Goal: Transaction & Acquisition: Purchase product/service

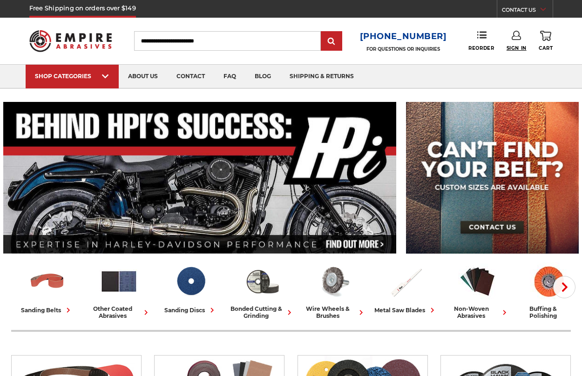
type input "**********"
click at [519, 48] on span "Sign In" at bounding box center [517, 48] width 20 height 6
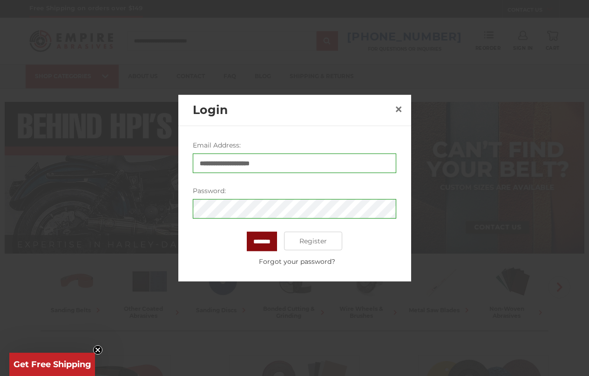
click at [266, 238] on input "*******" at bounding box center [262, 242] width 30 height 20
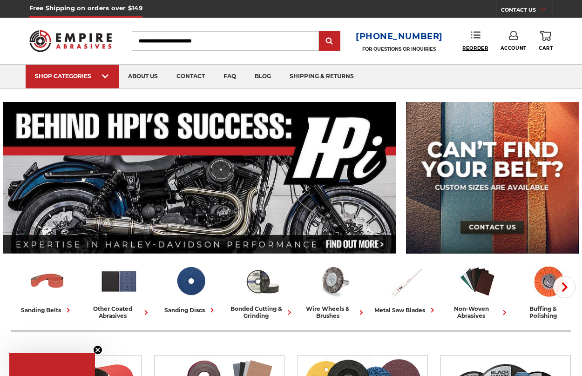
click at [483, 50] on span "Reorder" at bounding box center [475, 48] width 26 height 6
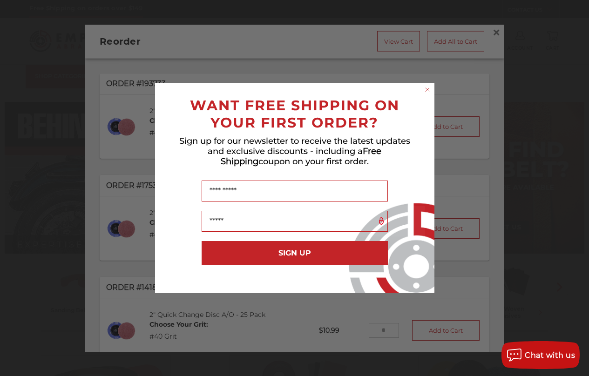
click at [432, 87] on icon "Close dialog" at bounding box center [427, 89] width 9 height 9
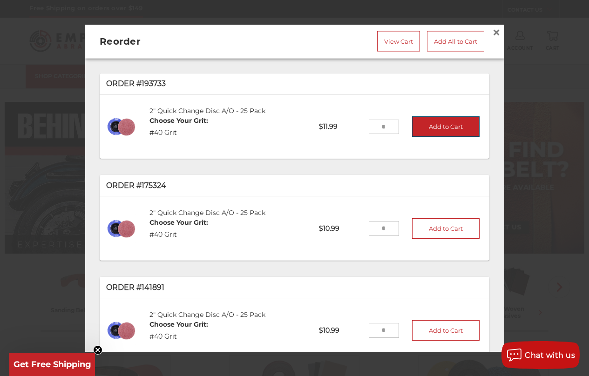
click at [428, 124] on button "Add to Cart" at bounding box center [446, 126] width 68 height 20
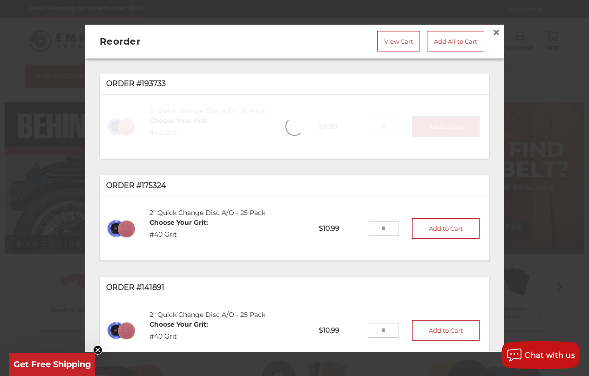
type input "*"
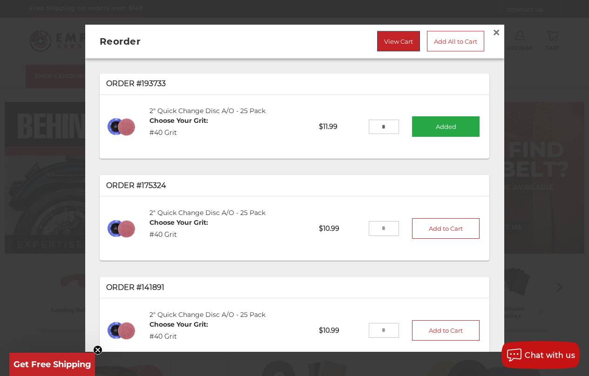
click at [395, 32] on link "View Cart" at bounding box center [398, 41] width 43 height 20
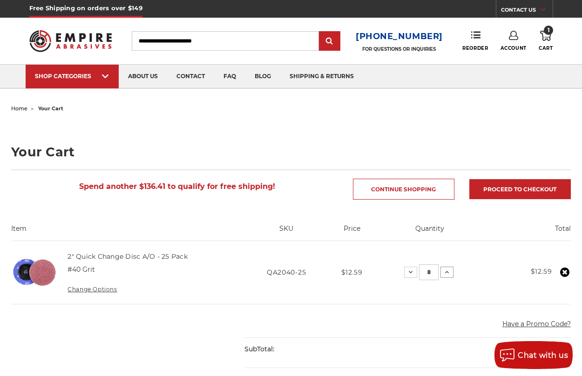
click at [444, 274] on icon at bounding box center [446, 272] width 7 height 7
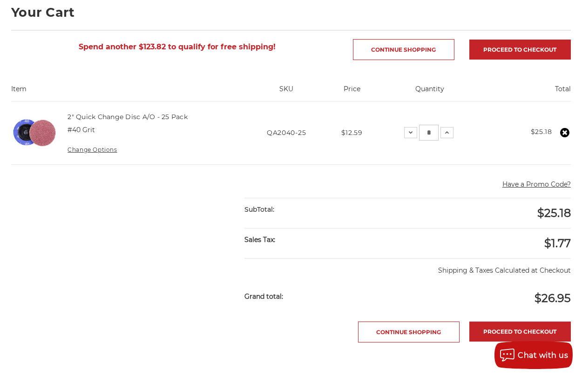
scroll to position [186, 0]
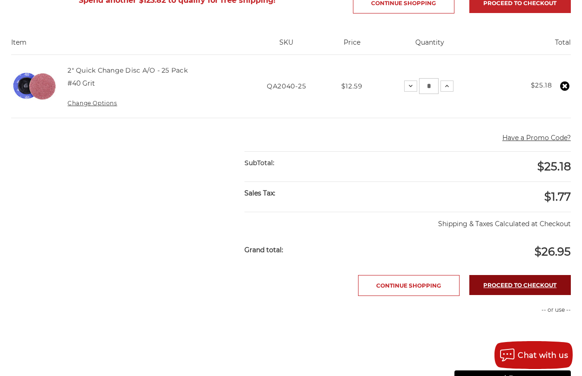
click at [499, 285] on link "Proceed to checkout" at bounding box center [520, 285] width 102 height 20
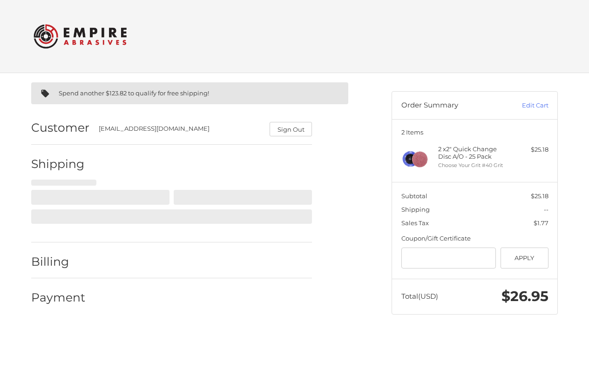
select select "**"
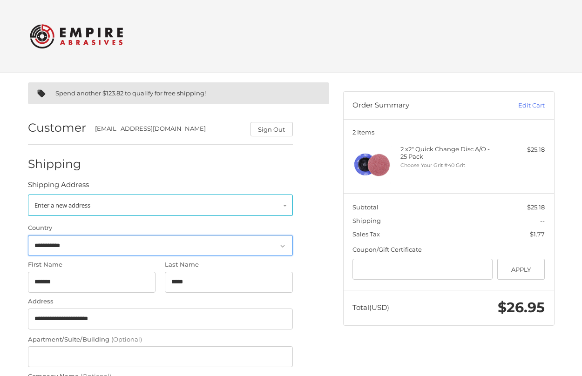
scroll to position [93, 0]
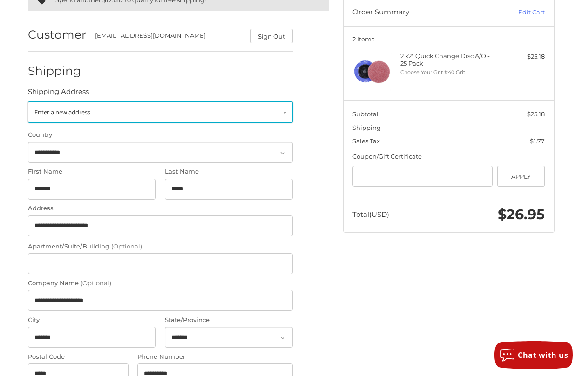
click at [293, 117] on link "Enter a new address" at bounding box center [160, 112] width 265 height 21
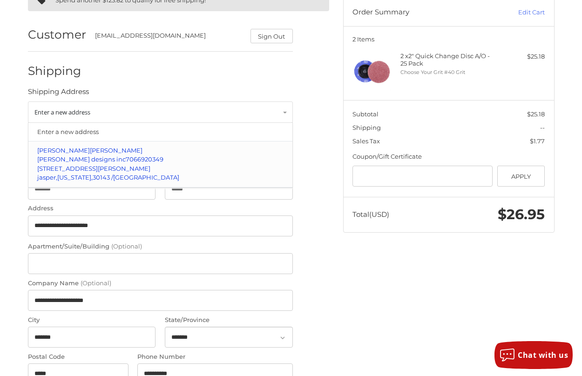
click at [261, 153] on p "Rebecca Aaron" at bounding box center [160, 150] width 246 height 9
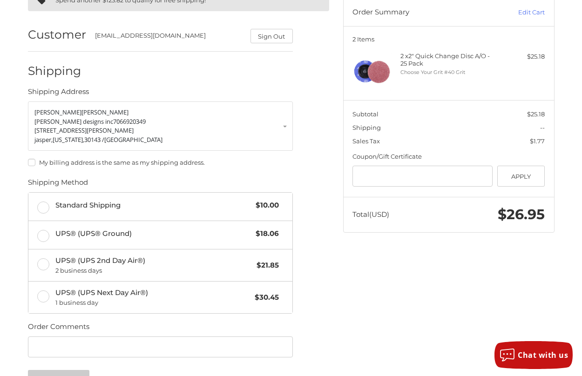
scroll to position [199, 0]
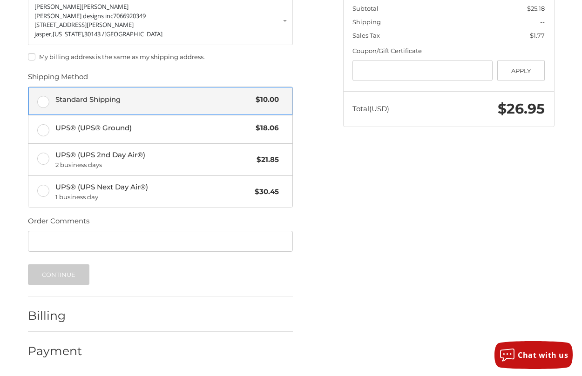
click at [44, 97] on label "Standard Shipping $10.00" at bounding box center [160, 101] width 264 height 28
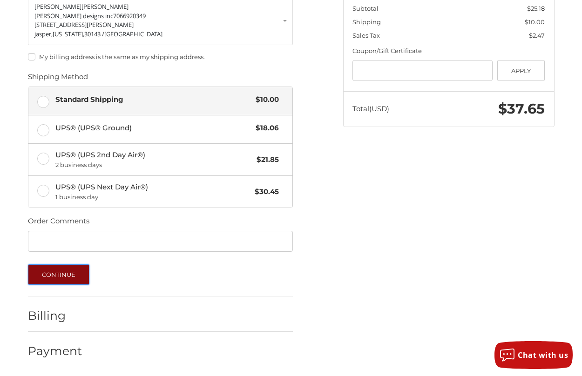
click at [63, 277] on button "Continue" at bounding box center [59, 275] width 62 height 20
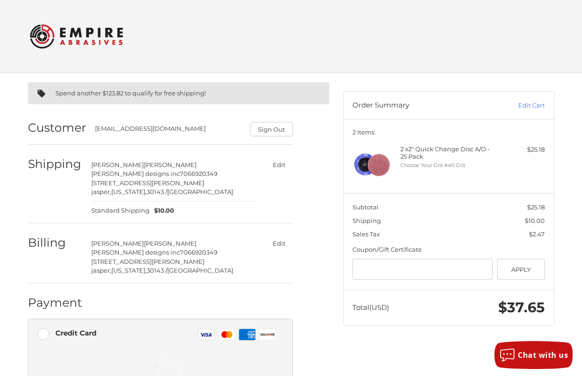
scroll to position [210, 0]
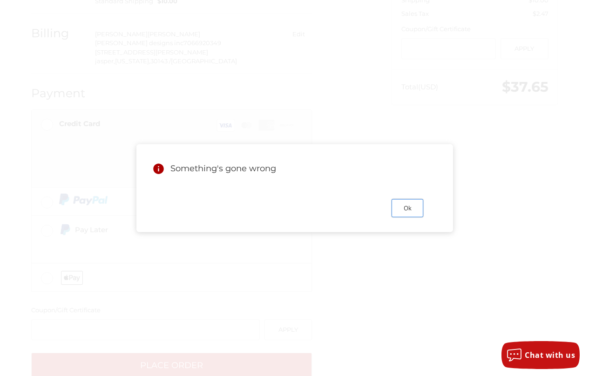
click at [414, 214] on button "Ok" at bounding box center [408, 208] width 32 height 18
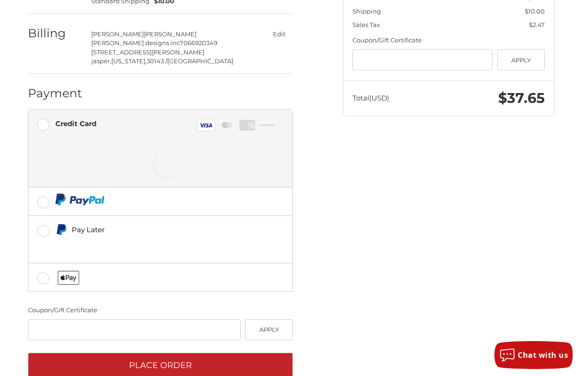
click at [138, 154] on div at bounding box center [167, 164] width 224 height 47
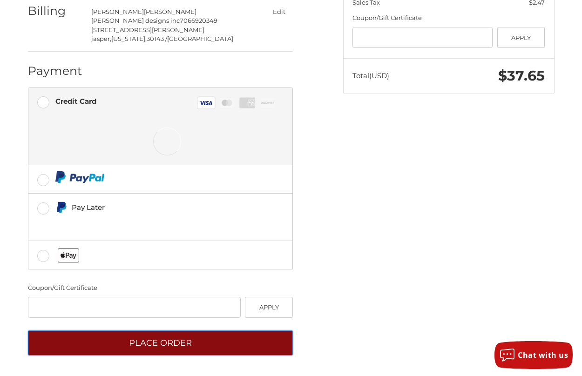
click at [164, 341] on button "Place Order" at bounding box center [160, 344] width 265 height 26
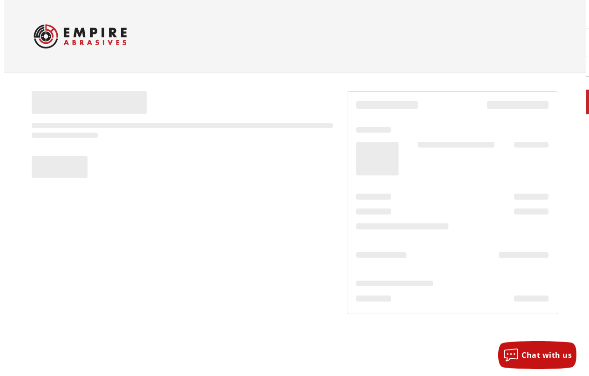
scroll to position [0, 0]
